Goal: Transaction & Acquisition: Purchase product/service

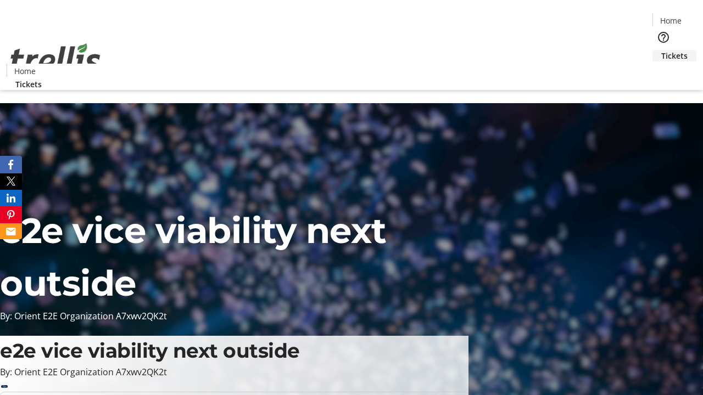
click at [661, 50] on span "Tickets" at bounding box center [674, 56] width 26 height 12
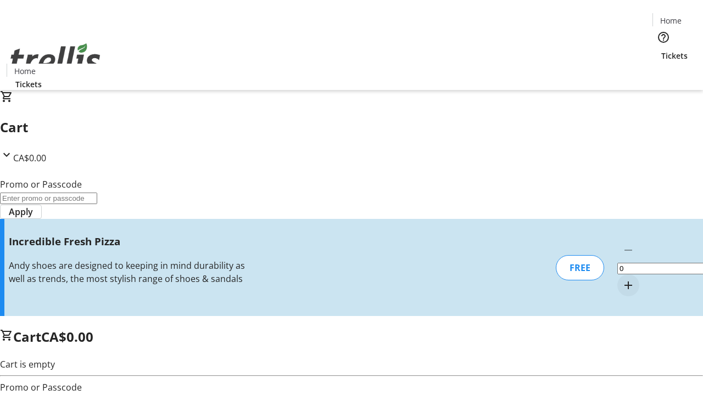
click at [621, 279] on mat-icon "Increment by one" at bounding box center [627, 285] width 13 height 13
type input "1"
